Goal: Information Seeking & Learning: Learn about a topic

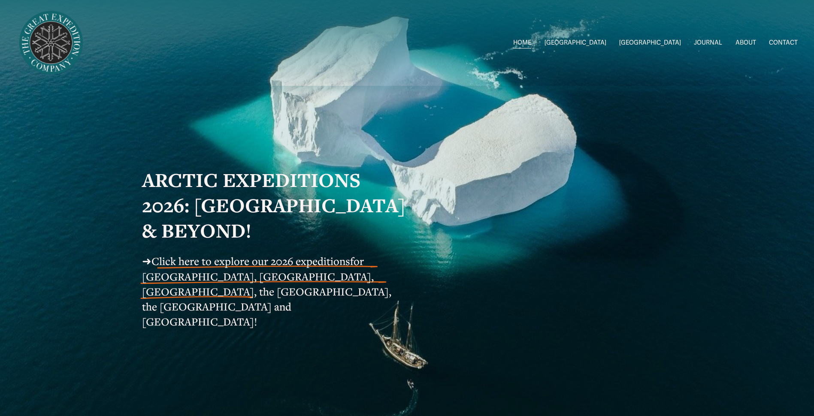
click at [295, 267] on span "Click here to explore our 2026 expeditions" at bounding box center [250, 261] width 199 height 14
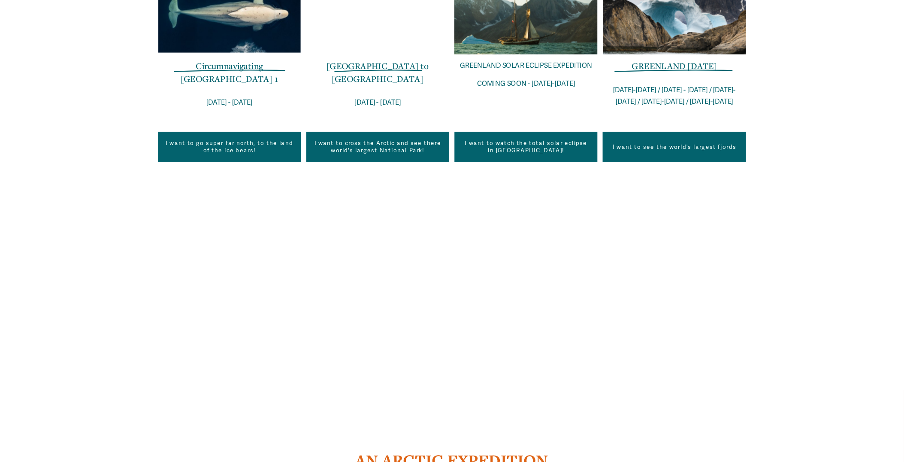
scroll to position [686, 0]
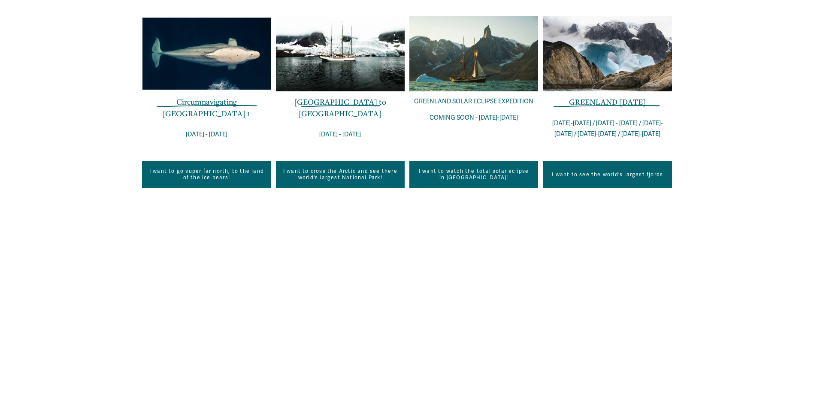
click at [618, 161] on link "I want to see the world's largest fjords" at bounding box center [607, 174] width 129 height 27
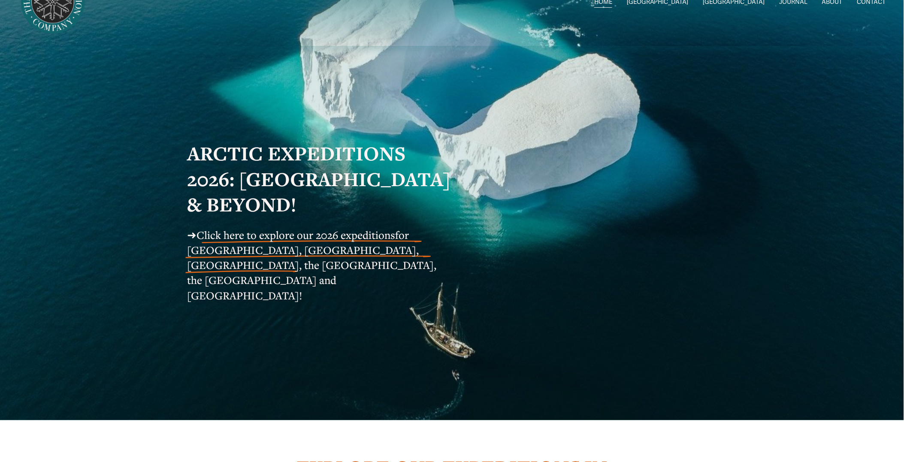
scroll to position [0, 0]
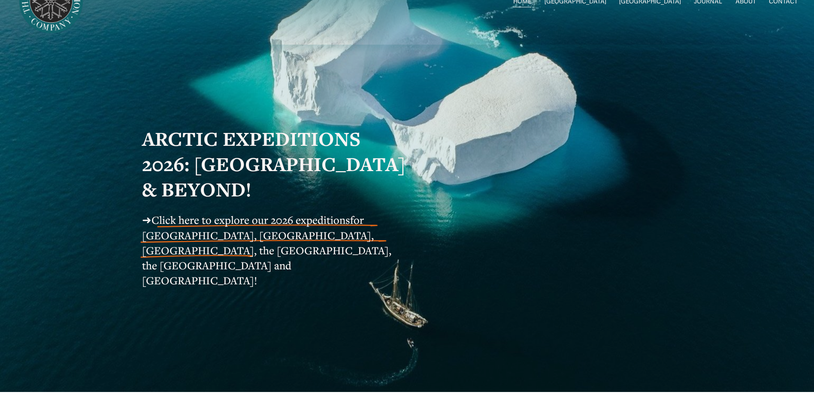
scroll to position [43, 0]
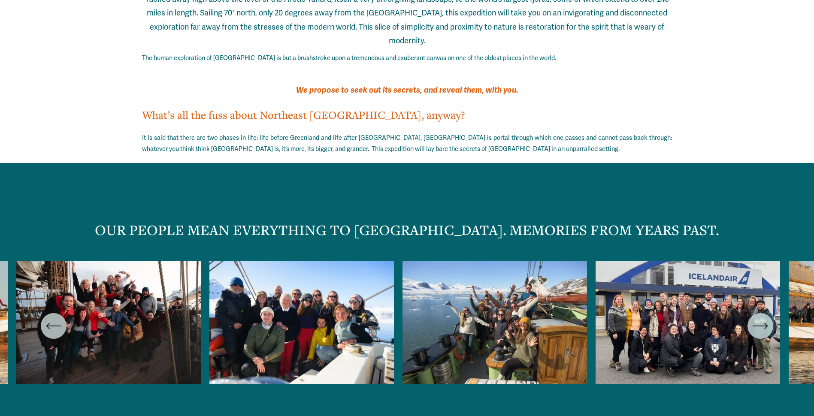
scroll to position [1330, 0]
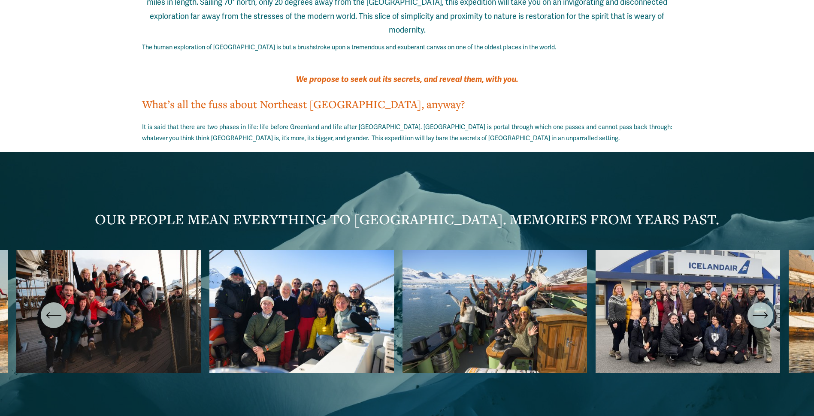
click at [760, 308] on icon "\a \a \a Next\a \a" at bounding box center [759, 315] width 15 height 15
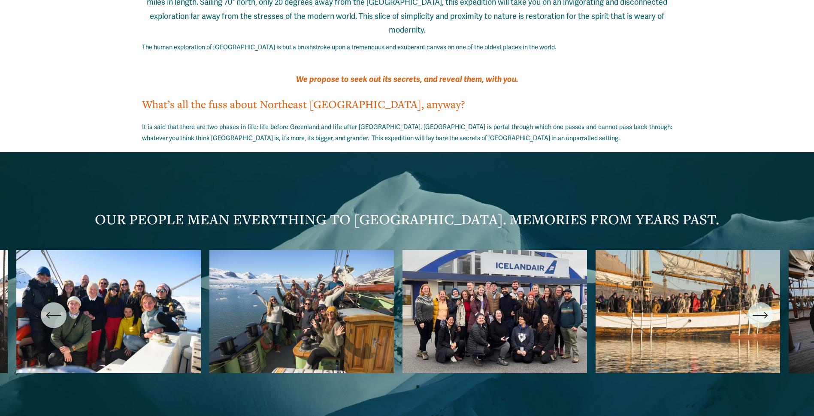
click at [760, 308] on icon "\a \a \a Next\a \a" at bounding box center [759, 315] width 15 height 15
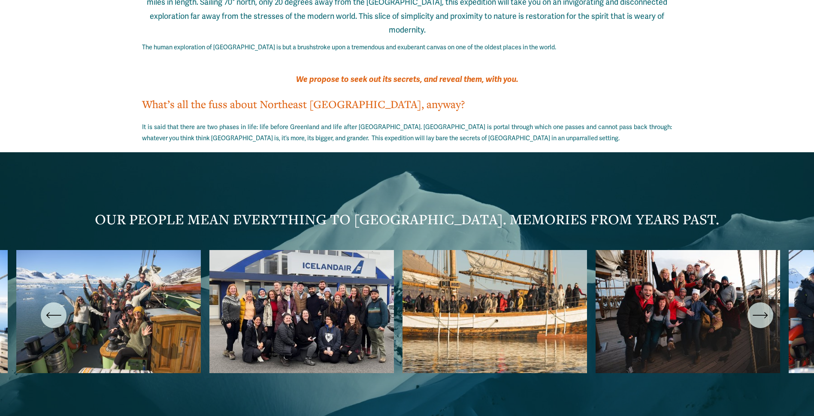
click at [760, 308] on icon "\a \a \a Next\a \a" at bounding box center [759, 315] width 15 height 15
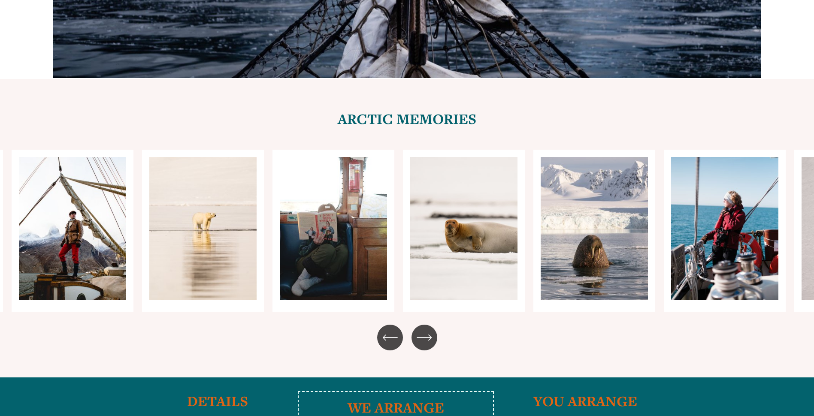
scroll to position [3046, 0]
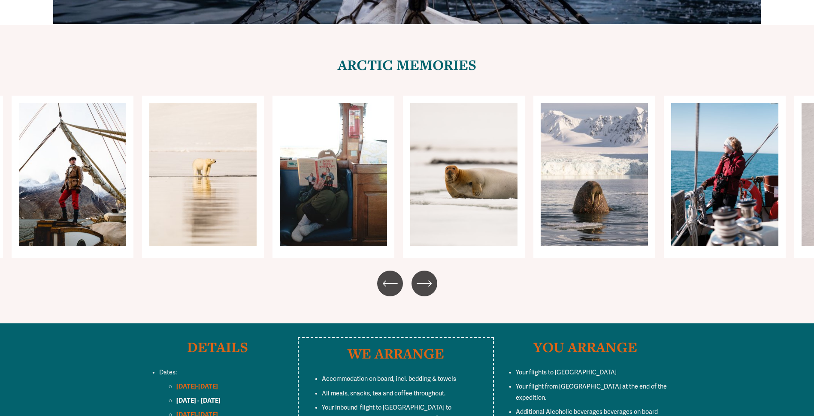
click at [429, 281] on icon "\a \a \a Next\a \a" at bounding box center [429, 284] width 3 height 6
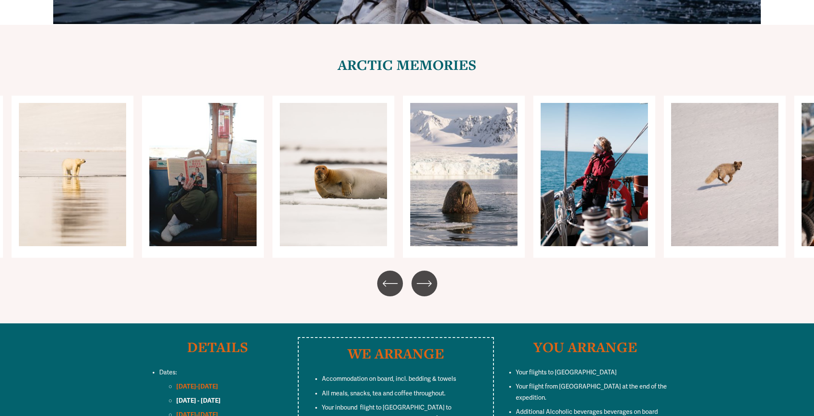
click at [429, 281] on icon "\a \a \a Next\a \a" at bounding box center [429, 284] width 3 height 6
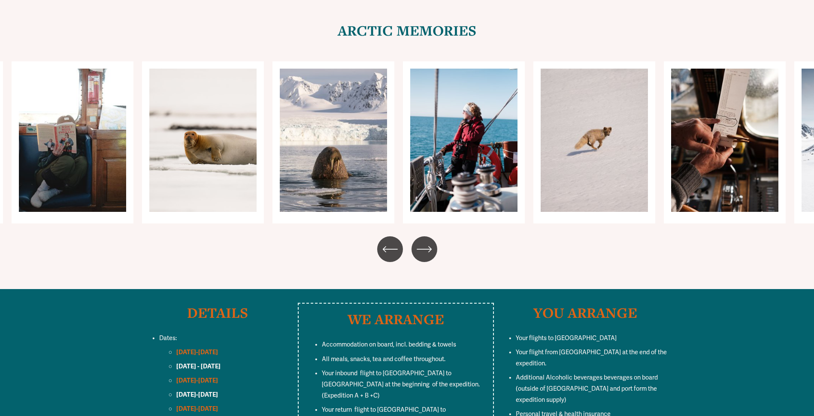
scroll to position [2960, 0]
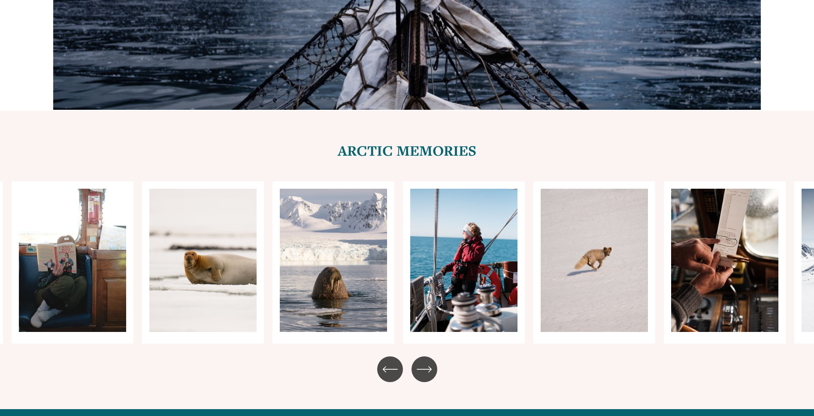
click at [694, 214] on div "Carousel" at bounding box center [407, 262] width 814 height 162
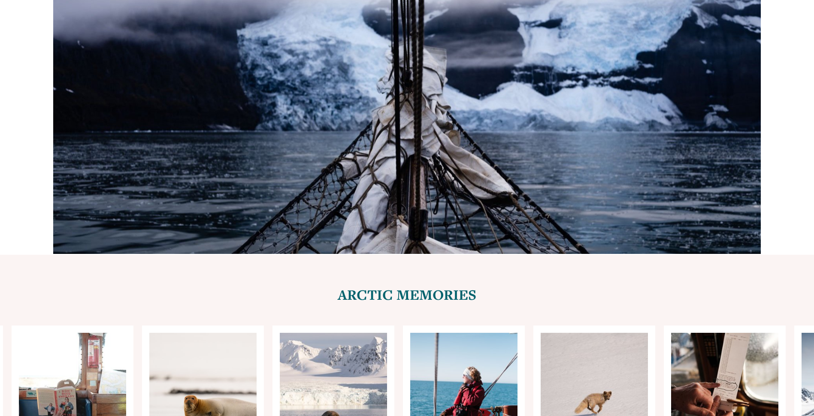
scroll to position [2917, 0]
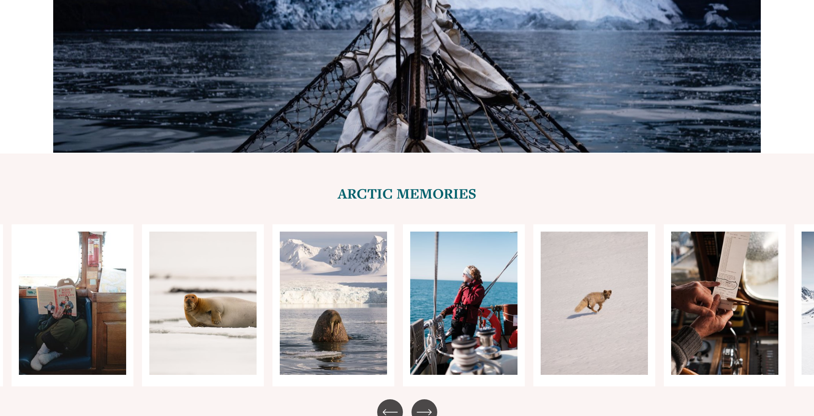
click at [423, 405] on icon "\a \a \a Next\a \a" at bounding box center [424, 412] width 15 height 15
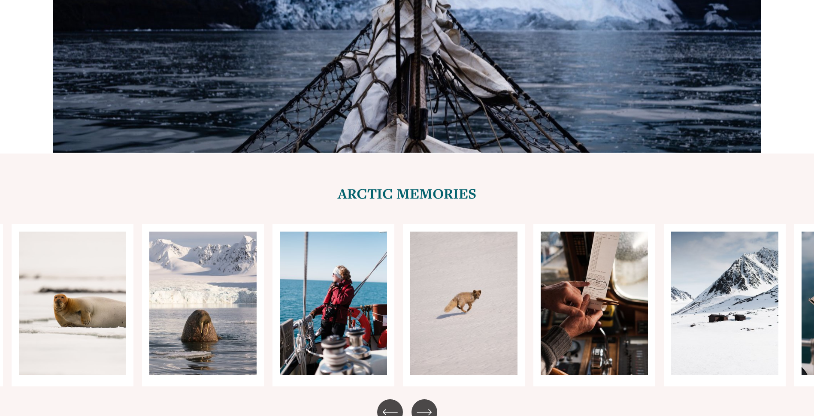
click at [423, 405] on icon "\a \a \a Next\a \a" at bounding box center [424, 412] width 15 height 15
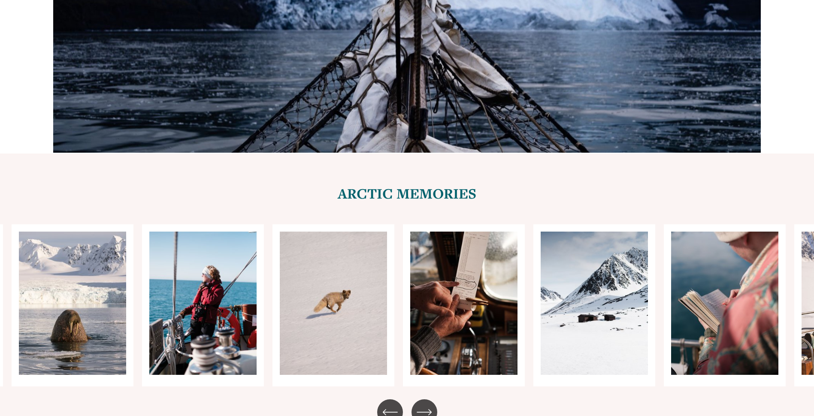
click at [324, 300] on ul "Carousel" at bounding box center [407, 305] width 530 height 162
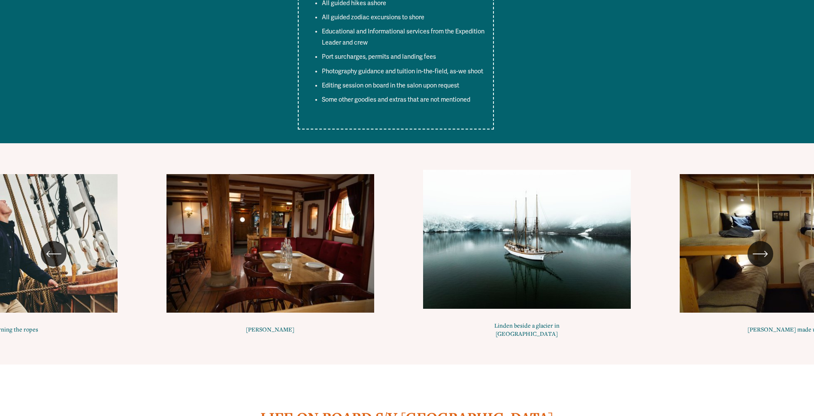
scroll to position [3689, 0]
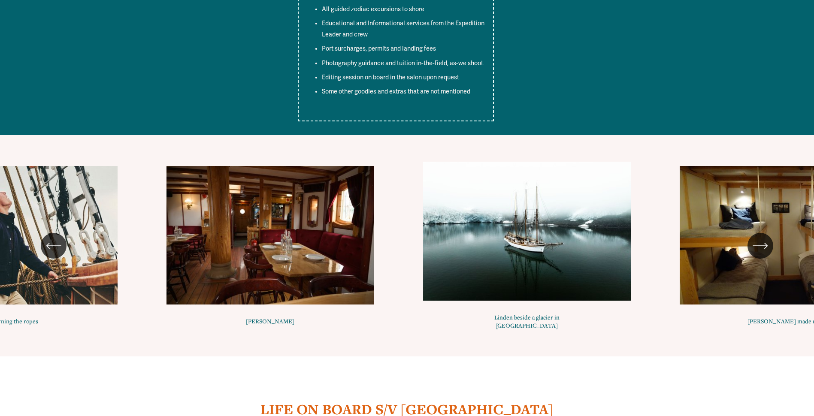
click at [757, 233] on div "\a \a \a Next\a \a" at bounding box center [760, 246] width 26 height 26
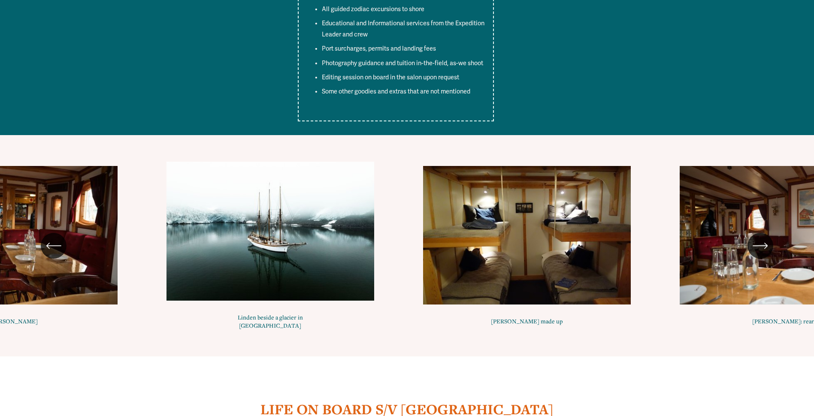
click at [757, 233] on div "\a \a \a Next\a \a" at bounding box center [760, 246] width 26 height 26
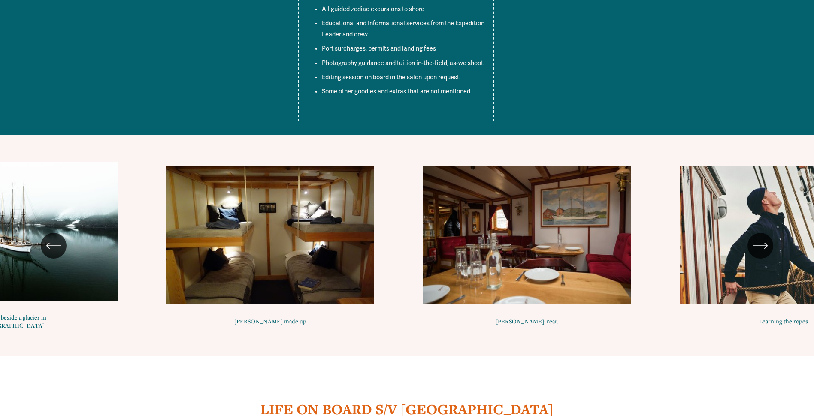
click at [757, 233] on div "\a \a \a Next\a \a" at bounding box center [760, 246] width 26 height 26
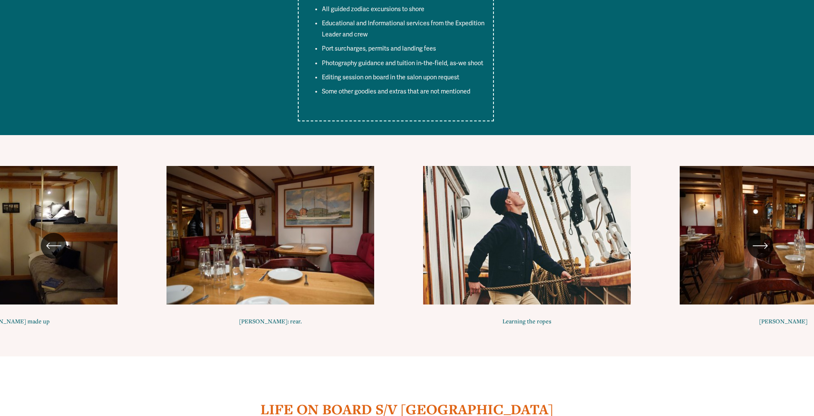
click at [757, 238] on icon "\a \a \a Next\a \a" at bounding box center [759, 245] width 15 height 15
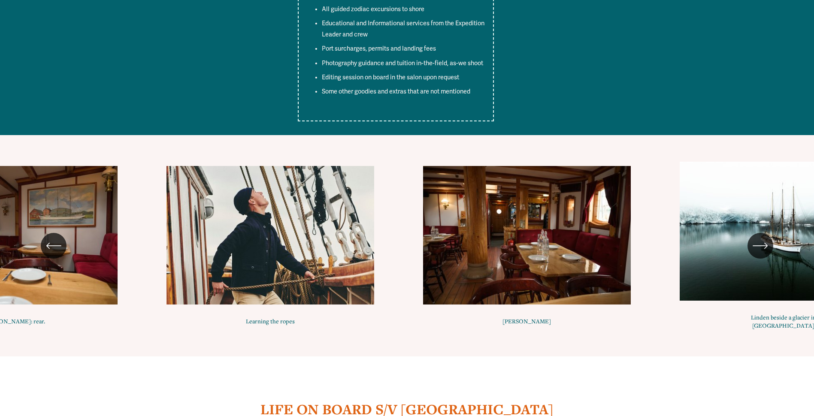
click at [757, 238] on icon "\a \a \a Next\a \a" at bounding box center [759, 245] width 15 height 15
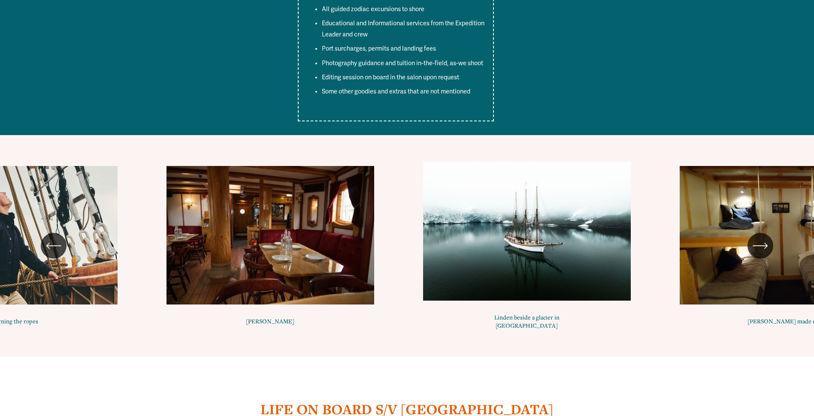
click at [757, 238] on icon "\a \a \a Next\a \a" at bounding box center [759, 245] width 15 height 15
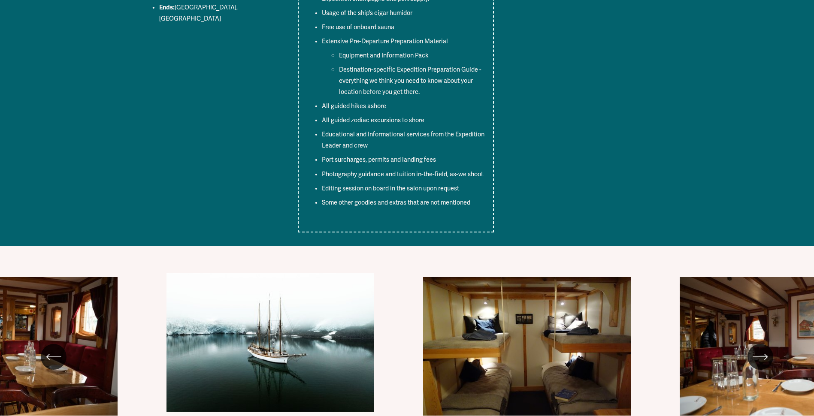
scroll to position [3604, 0]
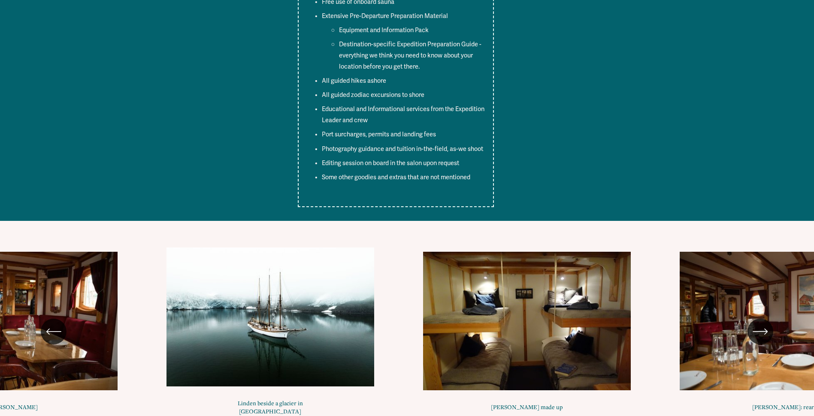
click at [770, 319] on div "\a \a \a Next\a \a" at bounding box center [760, 332] width 26 height 26
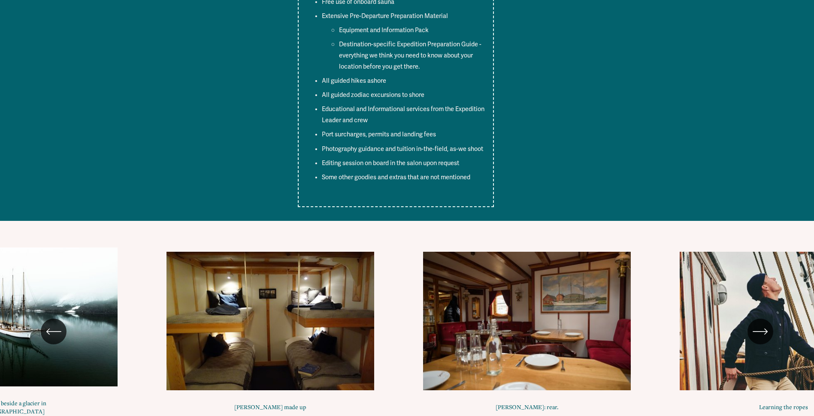
click at [770, 319] on div "\a \a \a Next\a \a" at bounding box center [760, 332] width 26 height 26
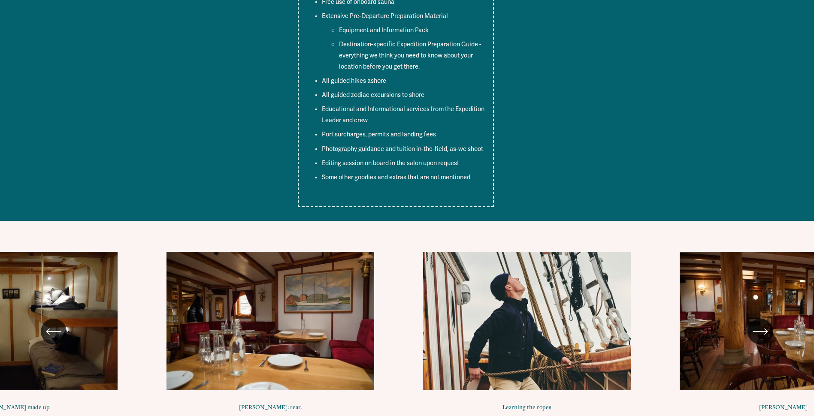
click at [770, 319] on div "\a \a \a Next\a \a" at bounding box center [760, 332] width 26 height 26
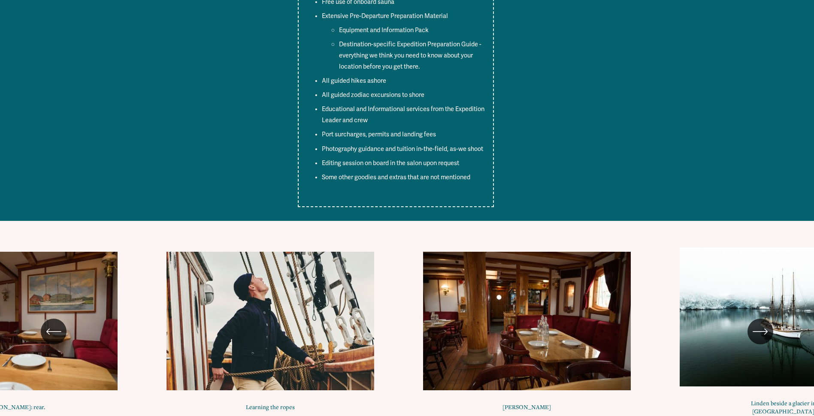
click at [770, 319] on div "\a \a \a Next\a \a" at bounding box center [760, 332] width 26 height 26
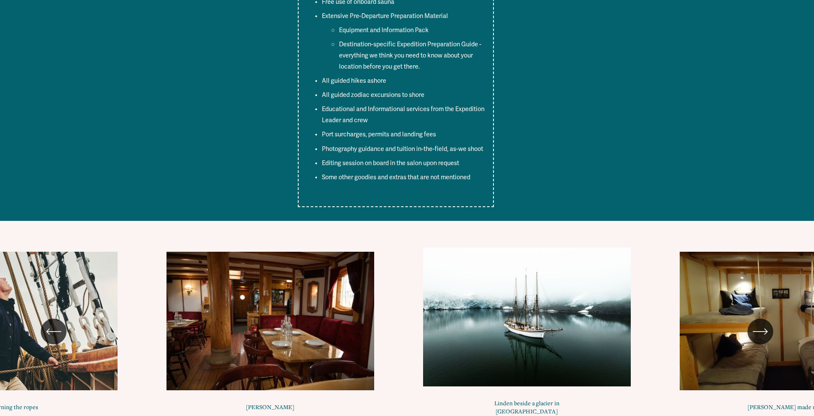
click at [770, 319] on div "\a \a \a Next\a \a" at bounding box center [760, 332] width 26 height 26
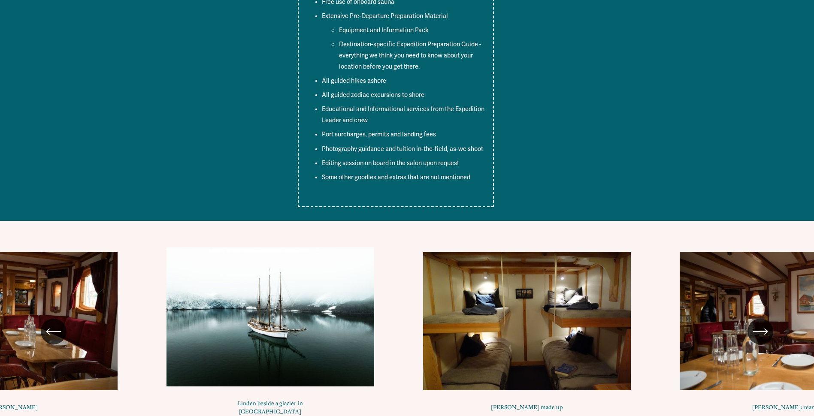
click at [770, 319] on div "\a \a \a Next\a \a" at bounding box center [760, 332] width 26 height 26
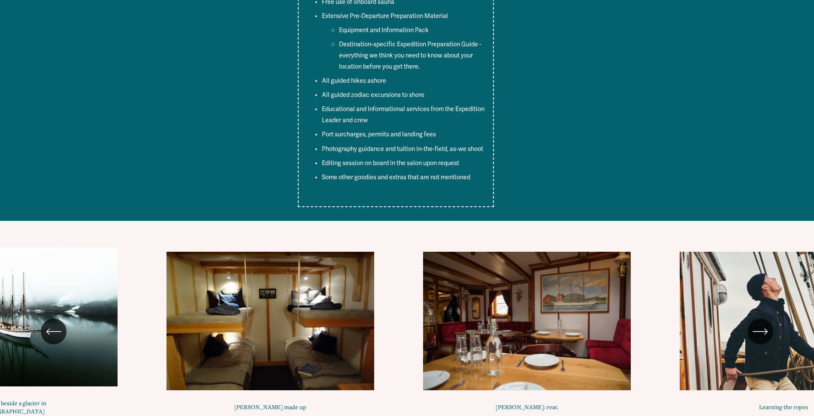
click at [770, 319] on div "\a \a \a Next\a \a" at bounding box center [760, 332] width 26 height 26
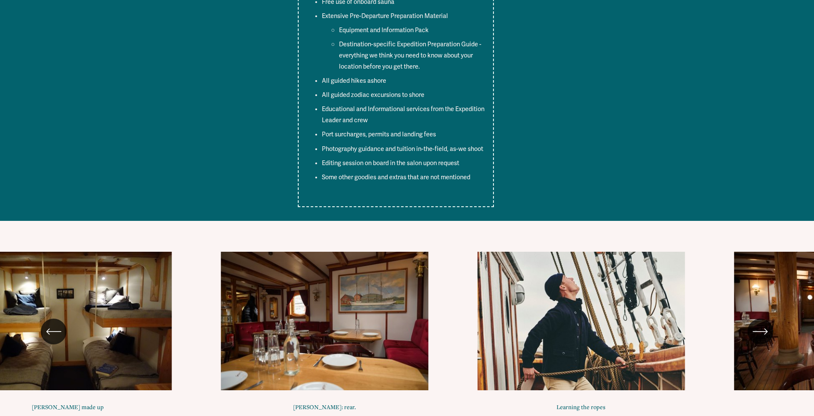
click at [770, 319] on div "\a \a \a Next\a \a" at bounding box center [760, 332] width 26 height 26
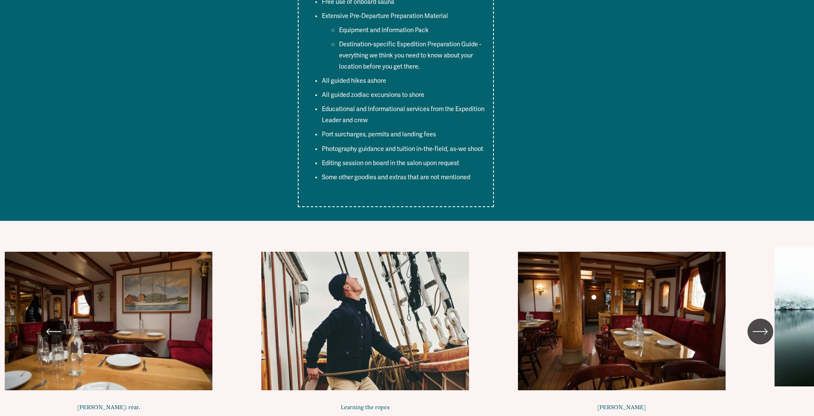
click at [770, 319] on div "\a \a \a Next\a \a" at bounding box center [760, 332] width 26 height 26
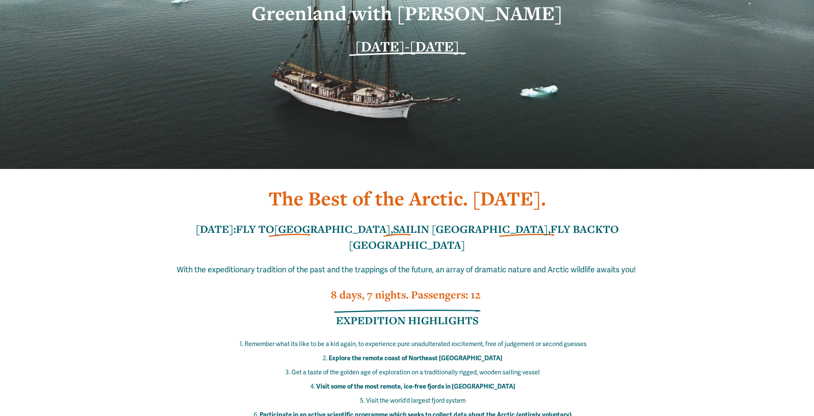
scroll to position [0, 0]
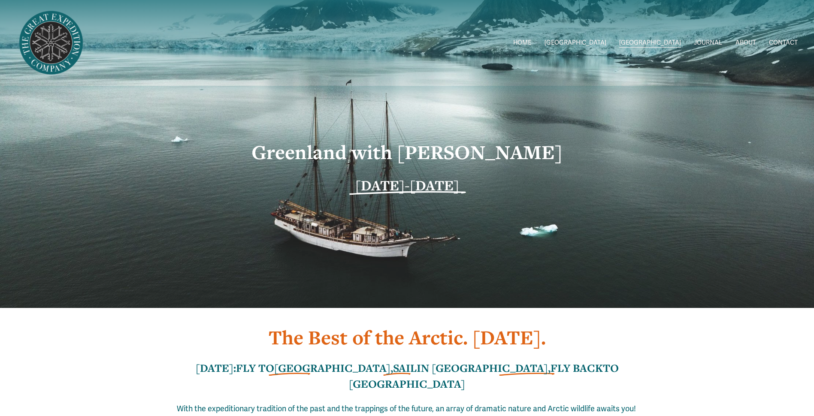
click at [746, 41] on link "ABOUT" at bounding box center [745, 43] width 21 height 12
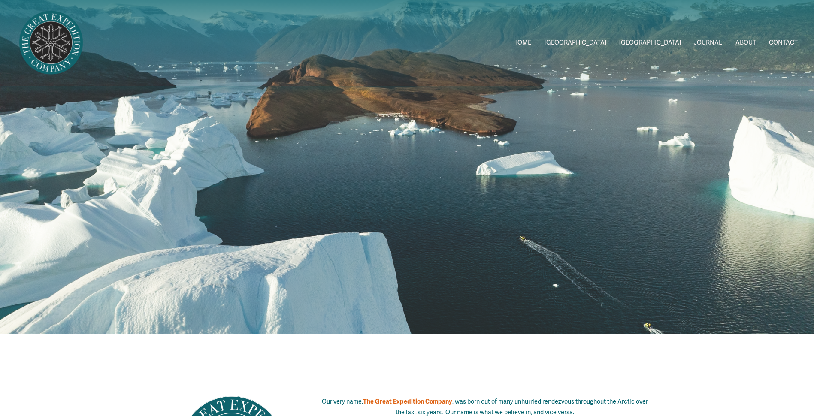
click at [710, 289] on div at bounding box center [407, 255] width 814 height 124
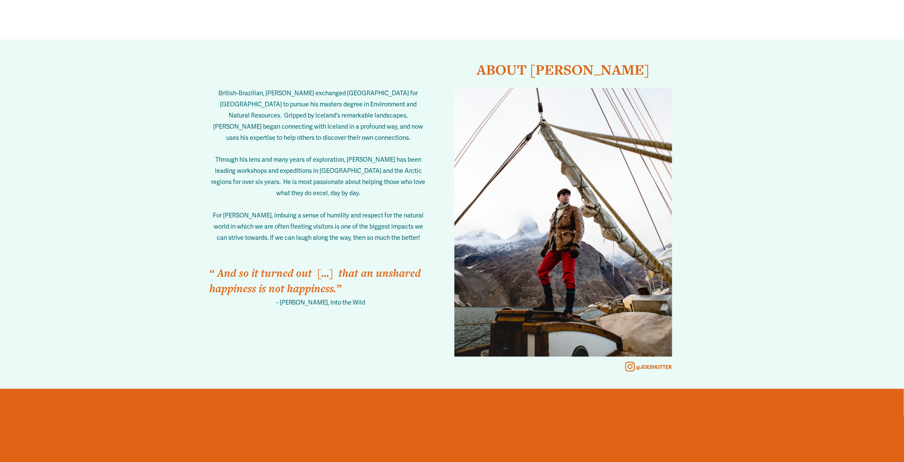
scroll to position [1322, 0]
